Goal: Task Accomplishment & Management: Use online tool/utility

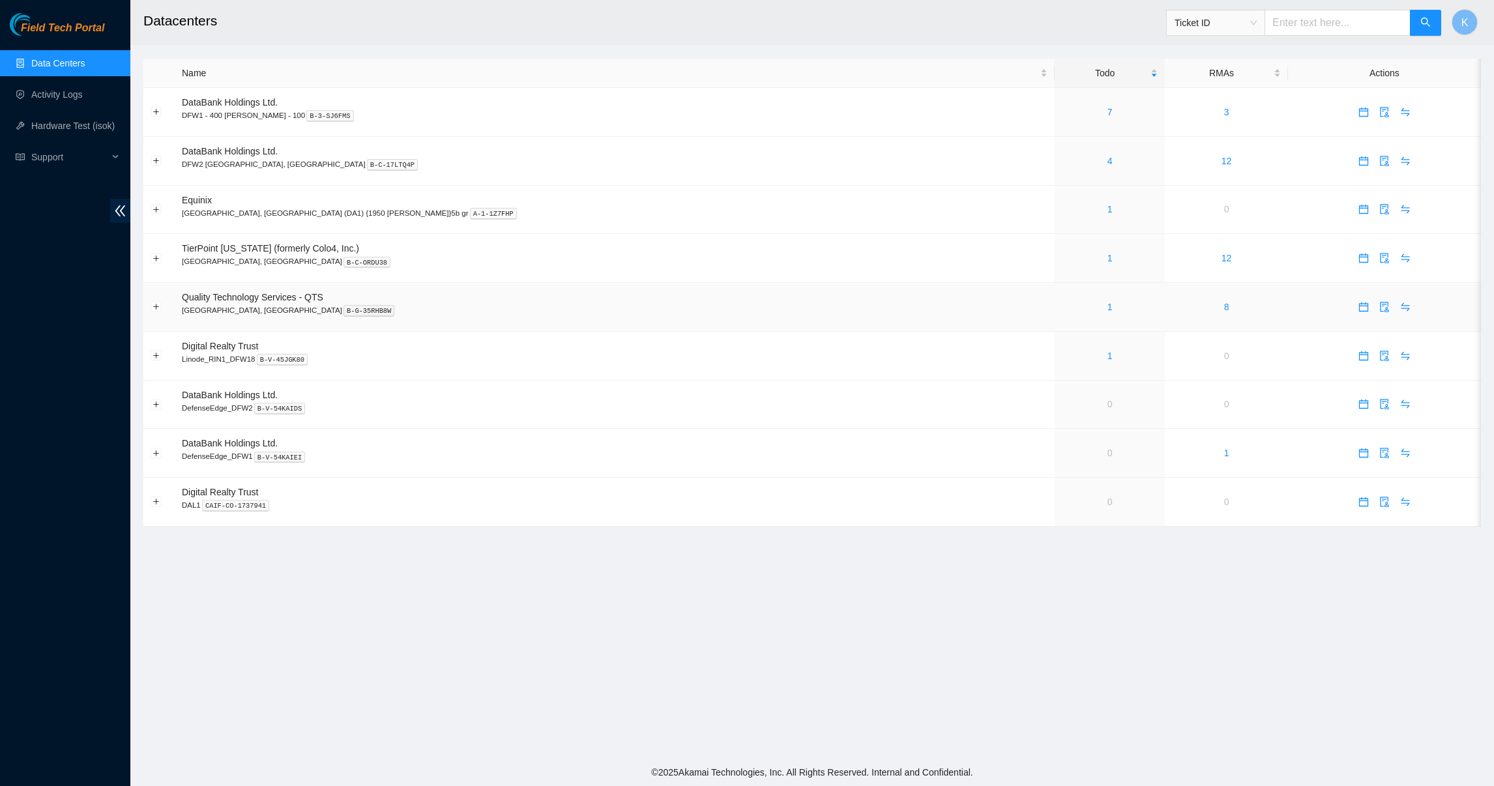
click at [1062, 310] on div "1" at bounding box center [1110, 307] width 96 height 14
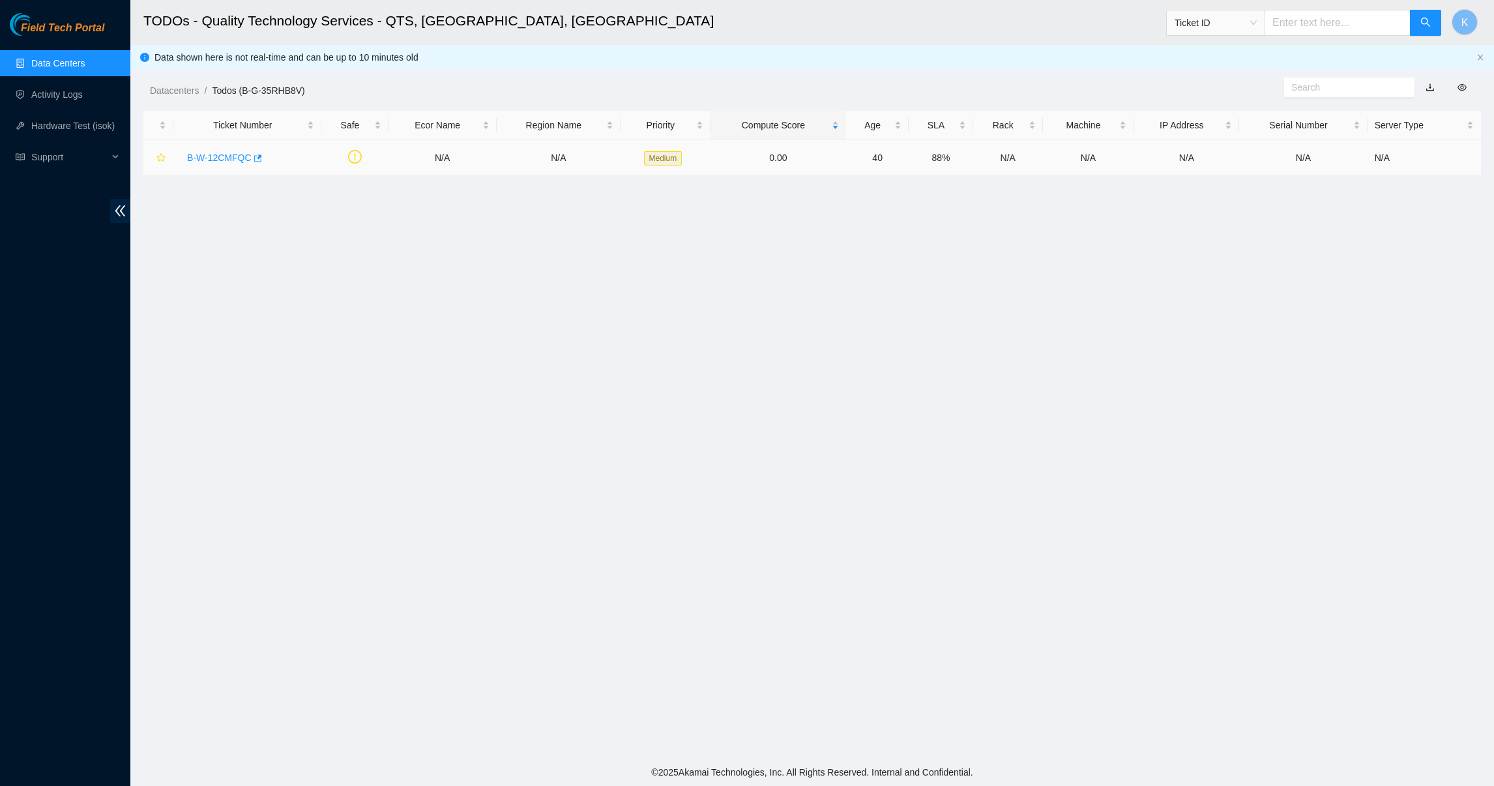
click at [218, 158] on link "B-W-12CMFQC" at bounding box center [219, 158] width 65 height 10
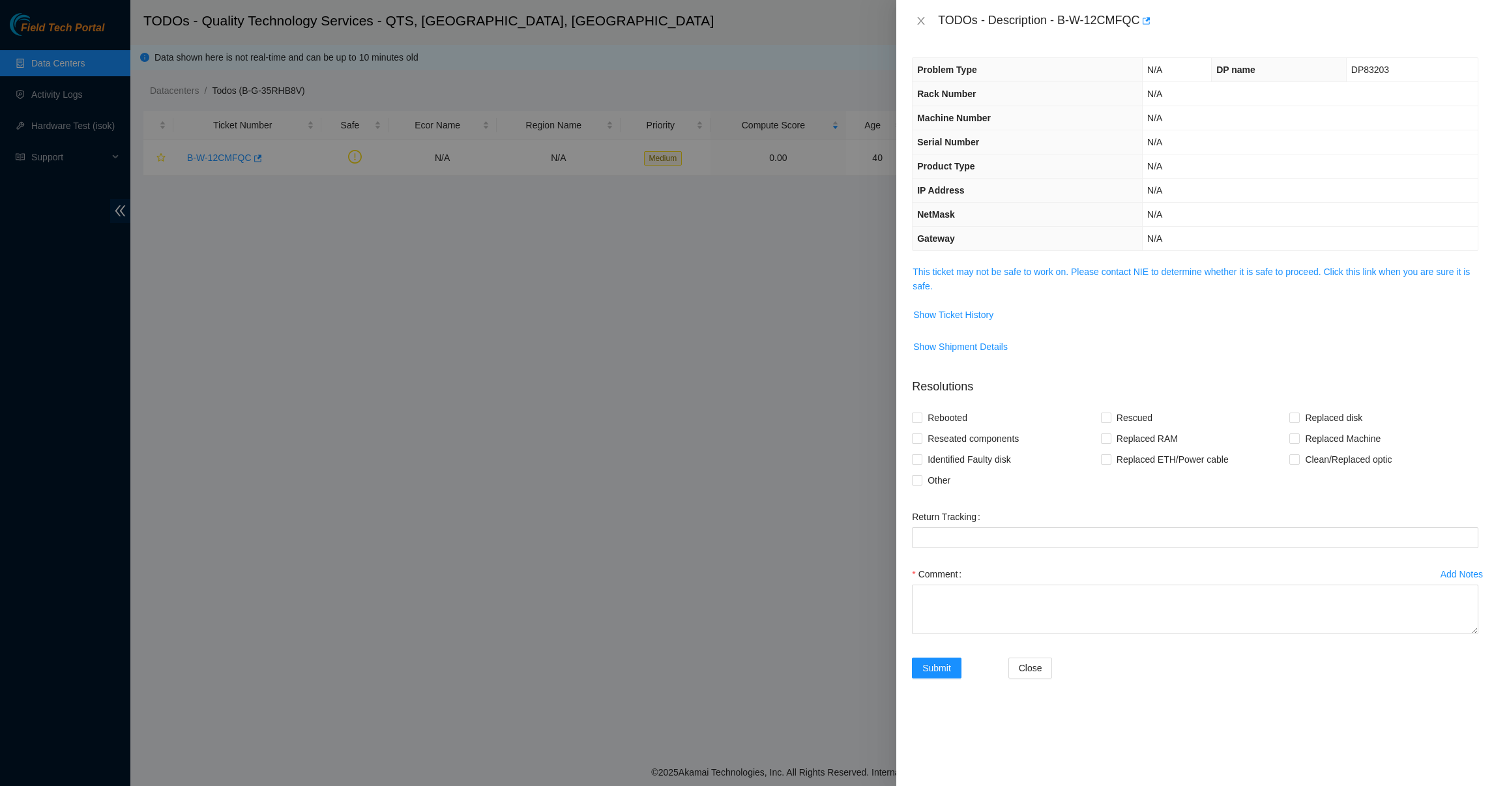
click at [972, 283] on span "This ticket may not be safe to work on. Please contact NIE to determine whether…" at bounding box center [1195, 279] width 565 height 29
click at [998, 273] on link "This ticket may not be safe to work on. Please contact NIE to determine whether…" at bounding box center [1191, 279] width 557 height 25
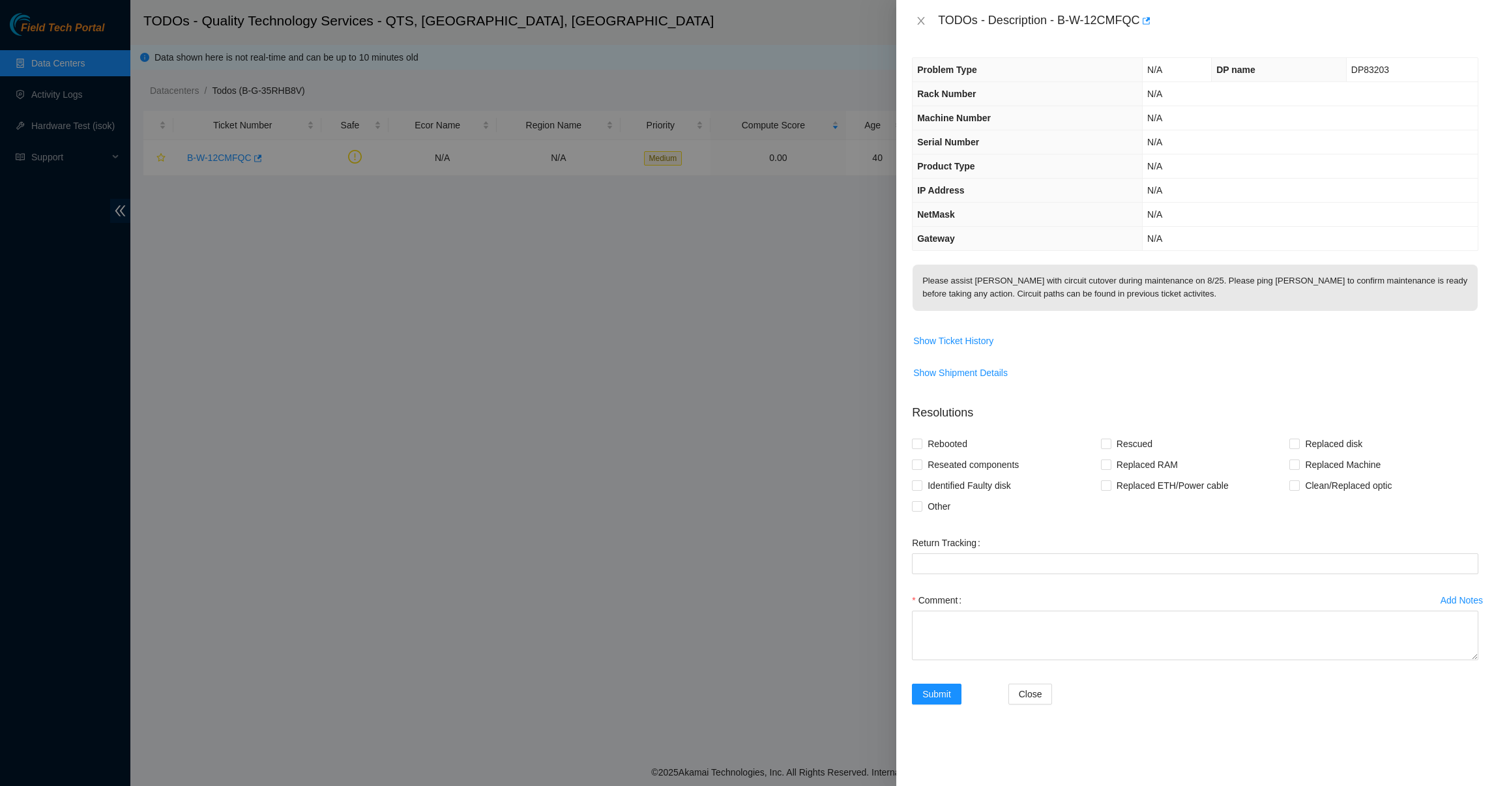
click at [1014, 276] on p "Please assist [PERSON_NAME] with circuit cutover during maintenance on 8/25. Pl…" at bounding box center [1195, 288] width 565 height 46
drag, startPoint x: 1014, startPoint y: 276, endPoint x: 1138, endPoint y: 284, distance: 124.1
click at [1138, 284] on p "Please assist [PERSON_NAME] with circuit cutover during maintenance on 8/25. Pl…" at bounding box center [1195, 288] width 565 height 46
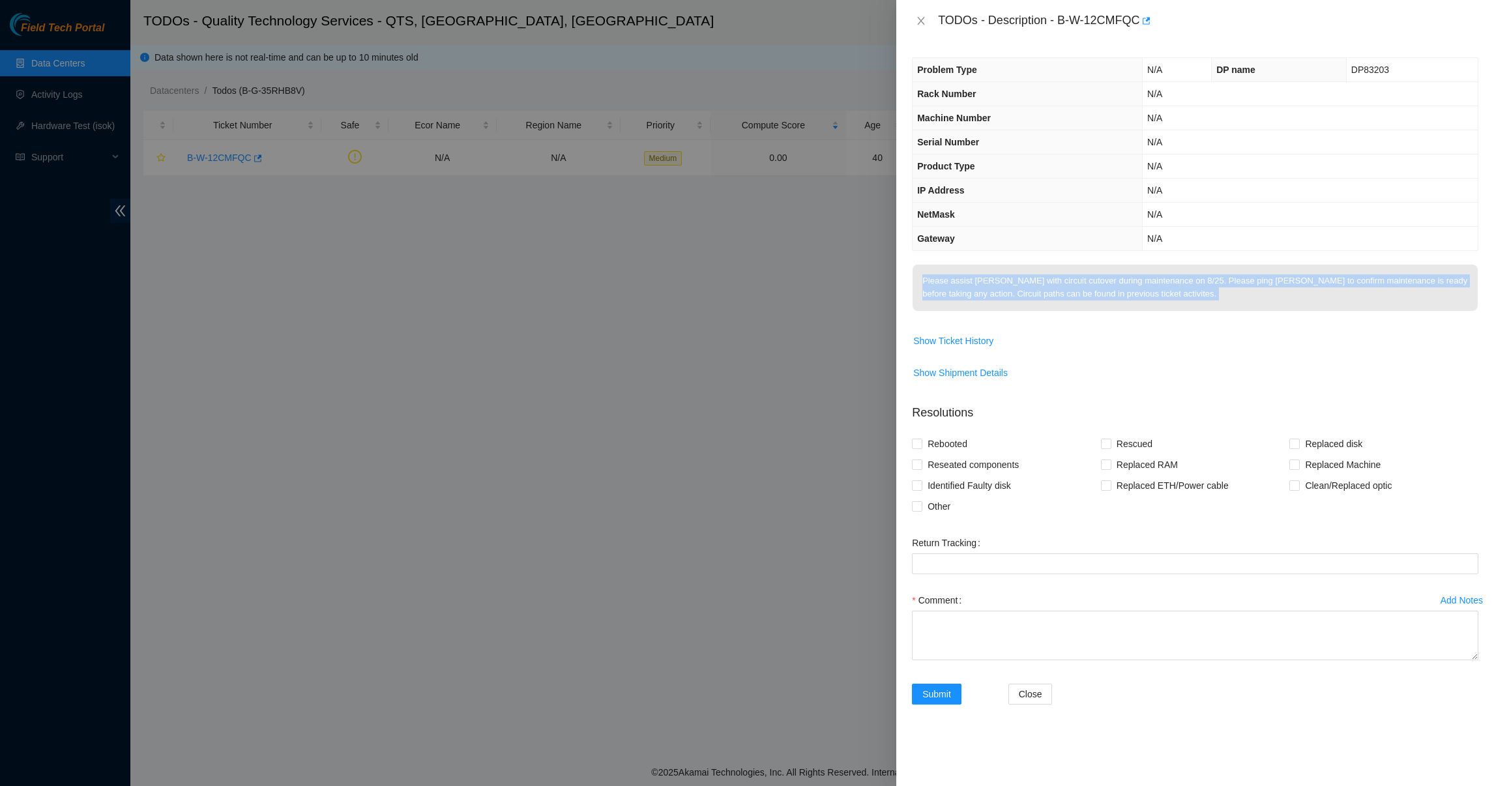
click at [1177, 301] on p "Please assist [PERSON_NAME] with circuit cutover during maintenance on 8/25. Pl…" at bounding box center [1195, 288] width 565 height 46
click at [1119, 287] on p "Please assist [PERSON_NAME] with circuit cutover during maintenance on 8/25. Pl…" at bounding box center [1195, 288] width 565 height 46
drag, startPoint x: 1119, startPoint y: 287, endPoint x: 1014, endPoint y: 293, distance: 105.1
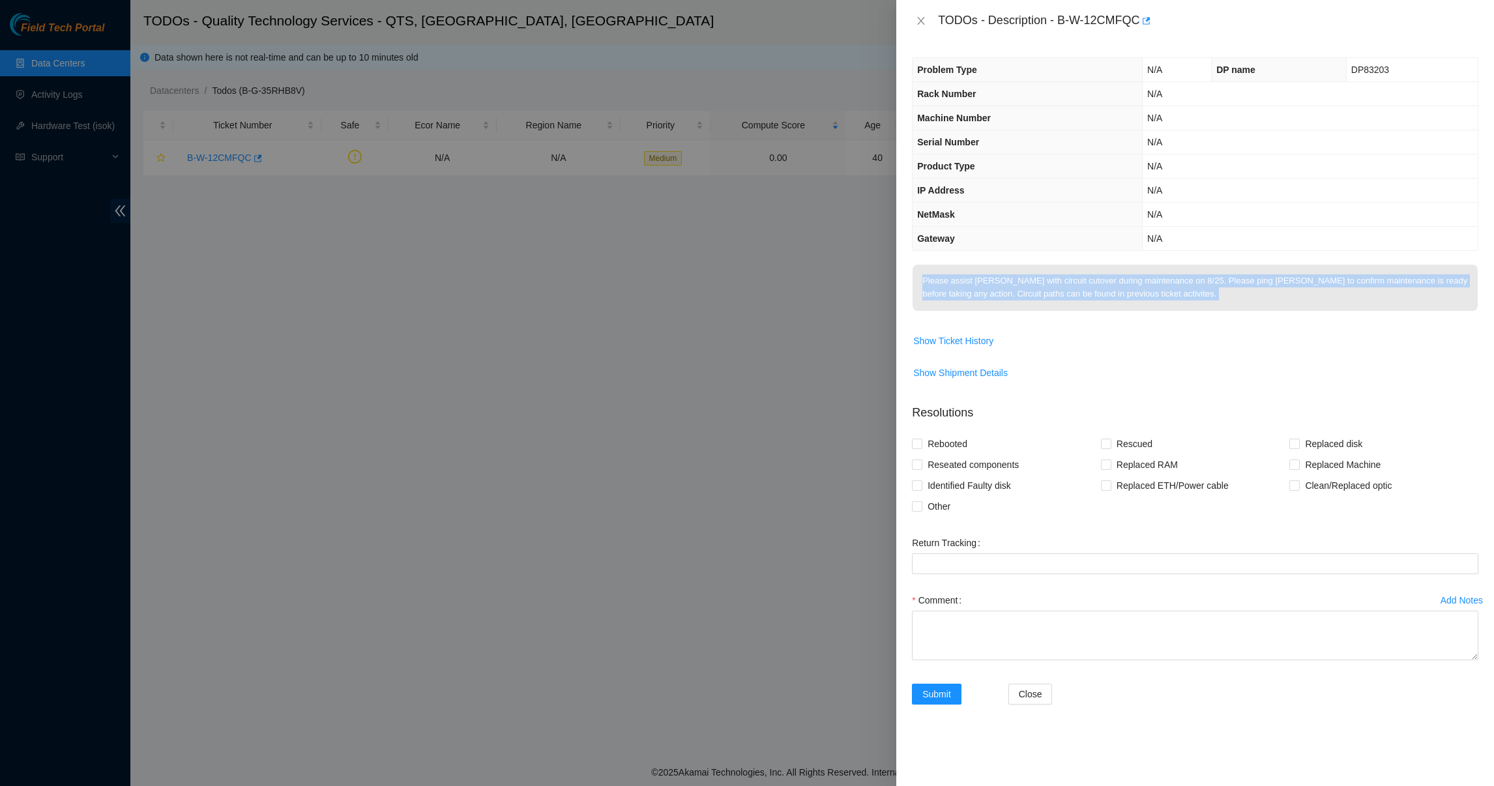
click at [1014, 293] on p "Please assist [PERSON_NAME] with circuit cutover during maintenance on 8/25. Pl…" at bounding box center [1195, 288] width 565 height 46
click at [965, 289] on p "Please assist [PERSON_NAME] with circuit cutover during maintenance on 8/25. Pl…" at bounding box center [1195, 288] width 565 height 46
click at [917, 23] on icon "close" at bounding box center [921, 21] width 10 height 10
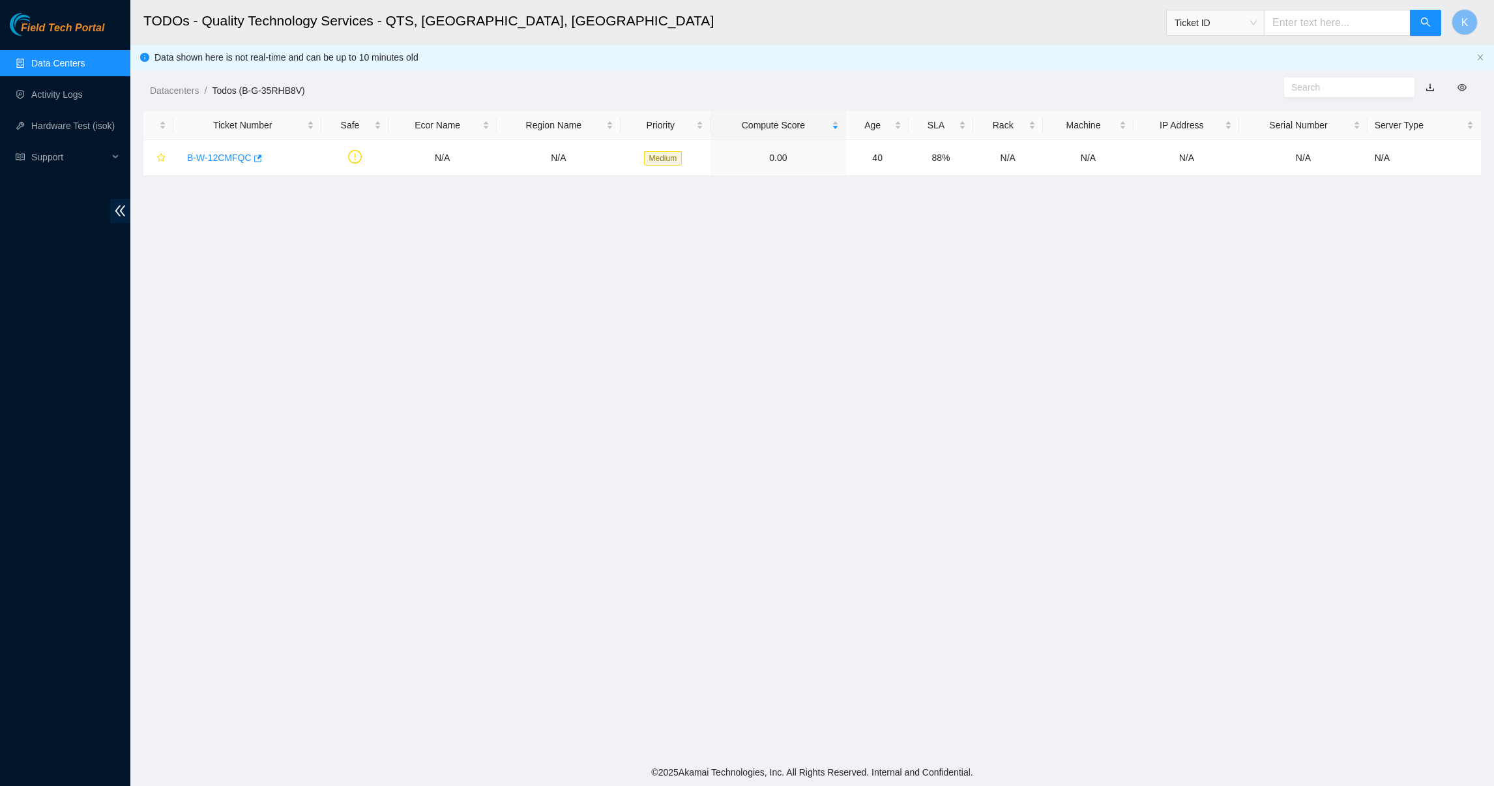
click at [33, 58] on link "Data Centers" at bounding box center [57, 63] width 53 height 10
